Goal: Information Seeking & Learning: Learn about a topic

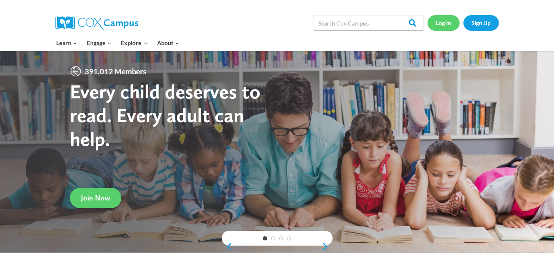
click at [448, 21] on link "Log In" at bounding box center [444, 22] width 32 height 15
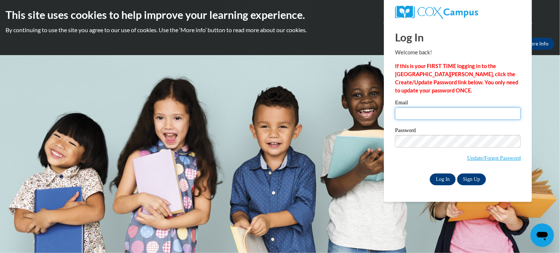
type input "jaynaburlison@yahoo.com"
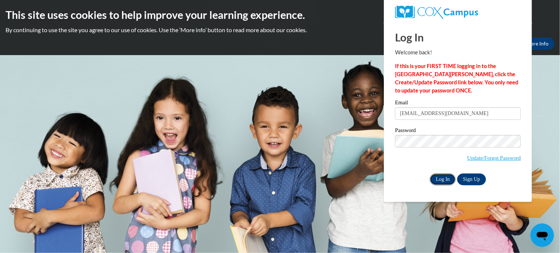
click at [441, 177] on input "Log In" at bounding box center [442, 179] width 26 height 12
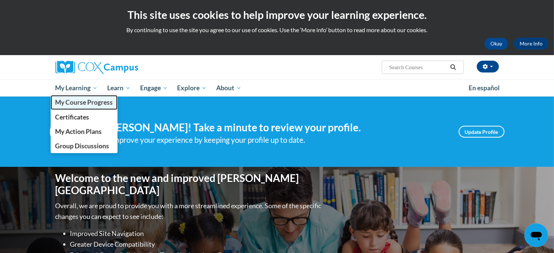
click at [93, 101] on span "My Course Progress" at bounding box center [84, 102] width 58 height 8
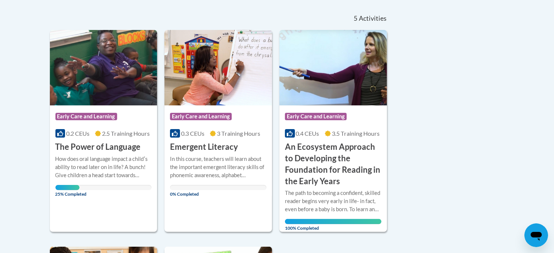
scroll to position [159, 0]
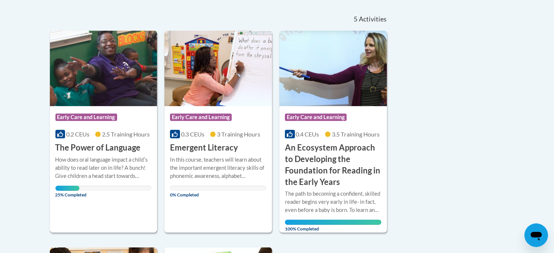
click at [102, 158] on div "How does oral language impact a childʹs ability to read later on in life? A bun…" at bounding box center [103, 168] width 96 height 24
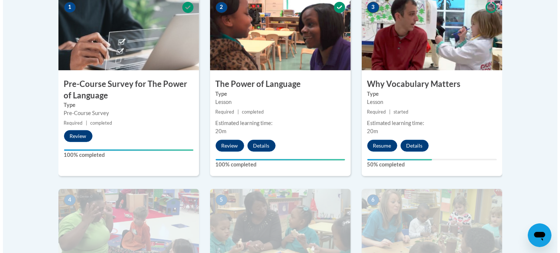
scroll to position [265, 0]
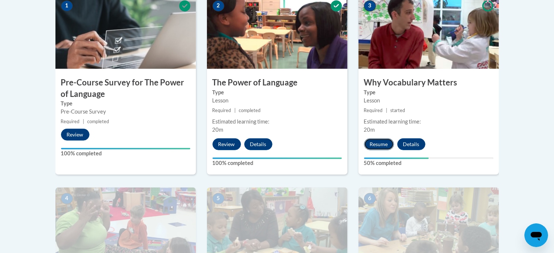
click at [378, 142] on button "Resume" at bounding box center [379, 144] width 30 height 12
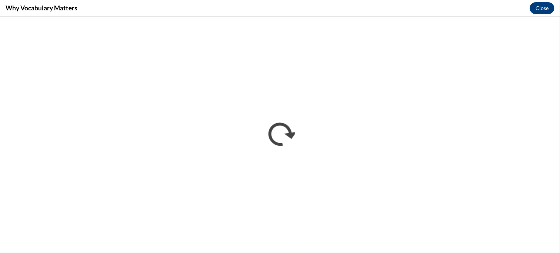
scroll to position [0, 0]
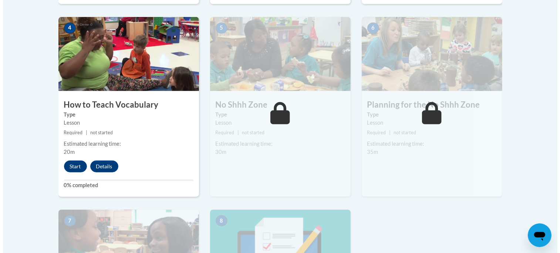
scroll to position [429, 0]
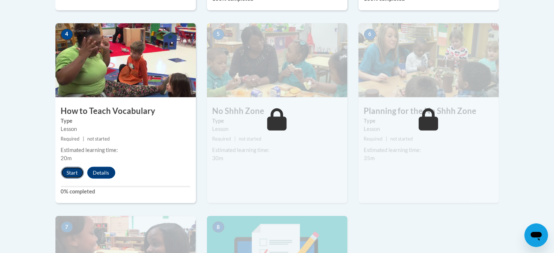
click at [68, 172] on button "Start" at bounding box center [72, 173] width 23 height 12
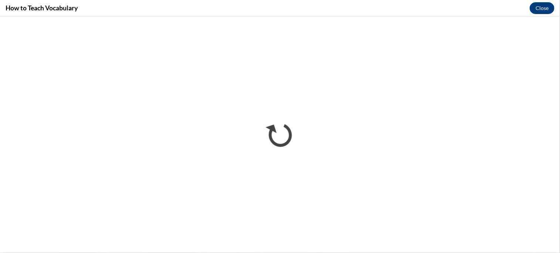
scroll to position [0, 0]
